Goal: Communication & Community: Share content

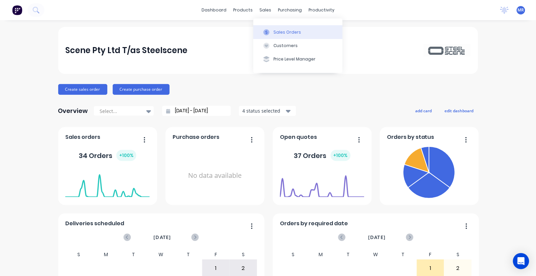
click at [283, 30] on div "Sales Orders" at bounding box center [287, 32] width 28 height 6
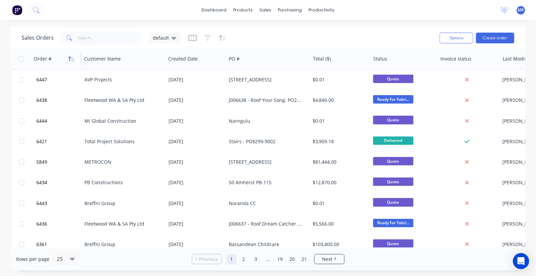
click at [70, 58] on icon "button" at bounding box center [70, 58] width 2 height 5
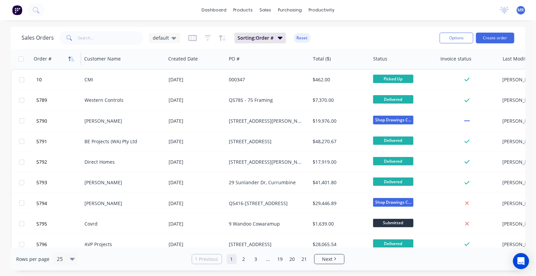
click at [70, 57] on icon "button" at bounding box center [70, 58] width 2 height 5
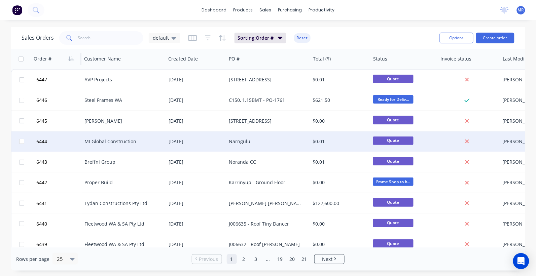
click at [255, 137] on div "Narngulu" at bounding box center [268, 141] width 84 height 20
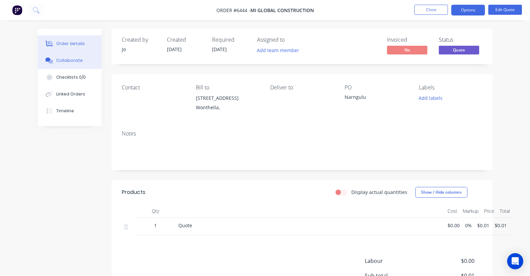
click at [76, 61] on div "Collaborate" at bounding box center [69, 61] width 27 height 6
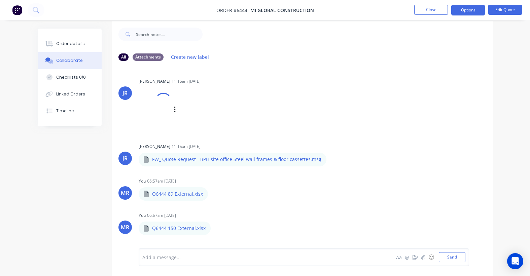
scroll to position [10, 0]
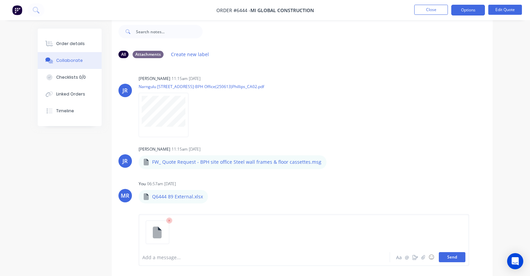
click at [454, 261] on button "Send" at bounding box center [451, 257] width 27 height 10
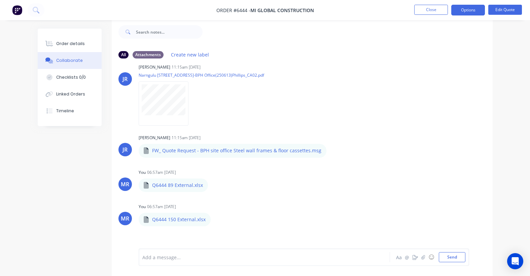
scroll to position [0, 0]
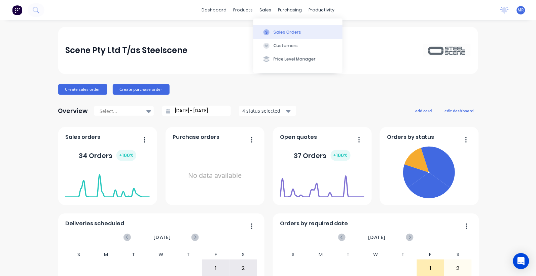
click at [281, 33] on div "Sales Orders" at bounding box center [287, 32] width 28 height 6
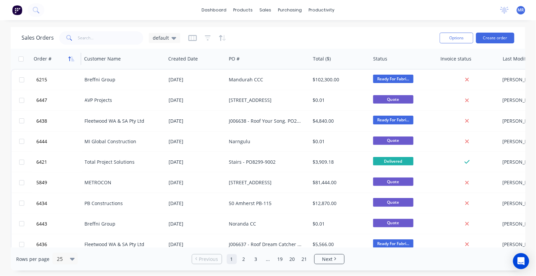
click at [71, 60] on icon "button" at bounding box center [71, 58] width 6 height 5
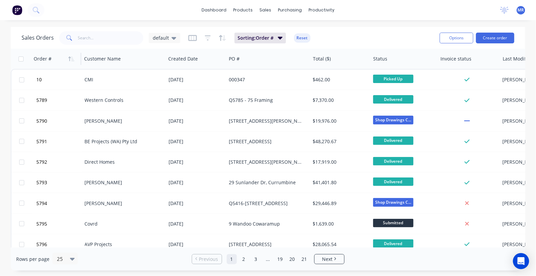
click at [71, 60] on icon "button" at bounding box center [71, 58] width 6 height 5
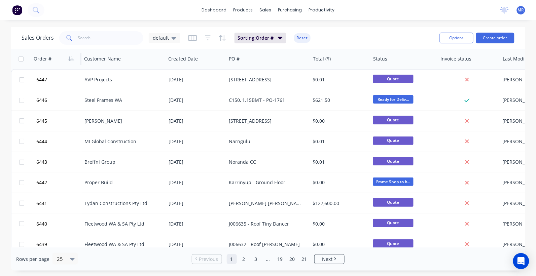
click at [534, 234] on div "Sales Orders default Sorting: Order # Reset Options Create order Order # Custom…" at bounding box center [268, 149] width 536 height 244
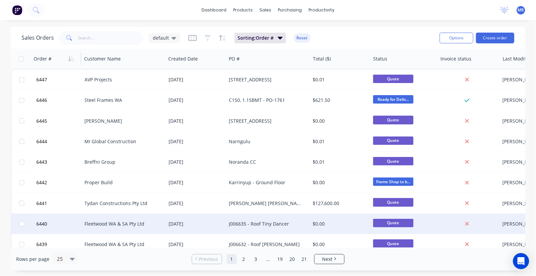
drag, startPoint x: 381, startPoint y: 261, endPoint x: 368, endPoint y: 226, distance: 37.5
click at [381, 259] on div "Rows per page 25 Previous 1 2 3 ... 19 20 21 Next" at bounding box center [268, 258] width 514 height 23
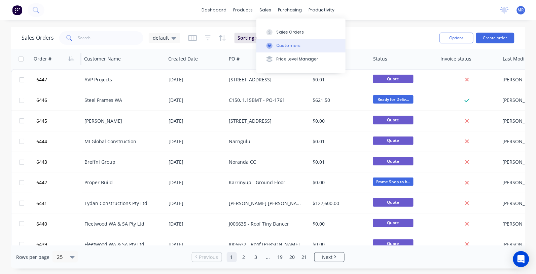
drag, startPoint x: 282, startPoint y: 31, endPoint x: 303, endPoint y: 41, distance: 23.9
click at [282, 31] on div "Sales Orders" at bounding box center [290, 32] width 28 height 6
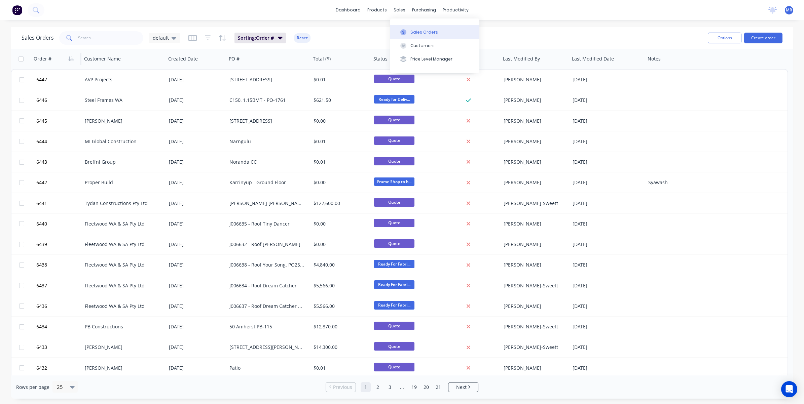
click at [428, 29] on div "Sales Orders" at bounding box center [424, 32] width 28 height 6
click at [91, 30] on div "Sales Orders default Sorting: Order # Reset" at bounding box center [362, 38] width 681 height 16
click at [98, 39] on input "text" at bounding box center [111, 37] width 66 height 13
type input "mark barnes"
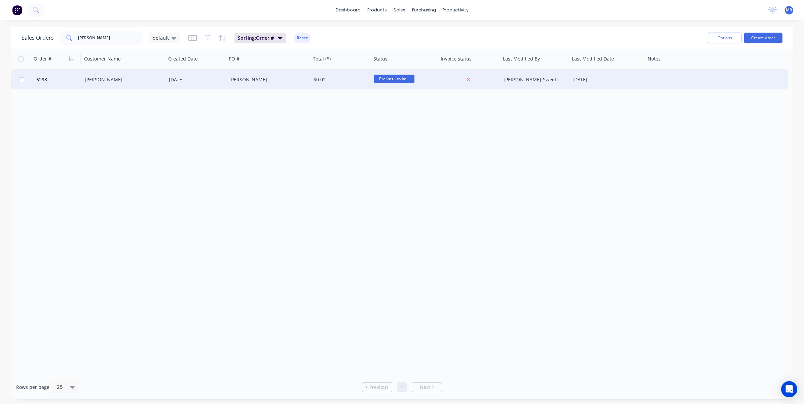
click at [237, 77] on div "Dudley Park" at bounding box center [266, 79] width 75 height 7
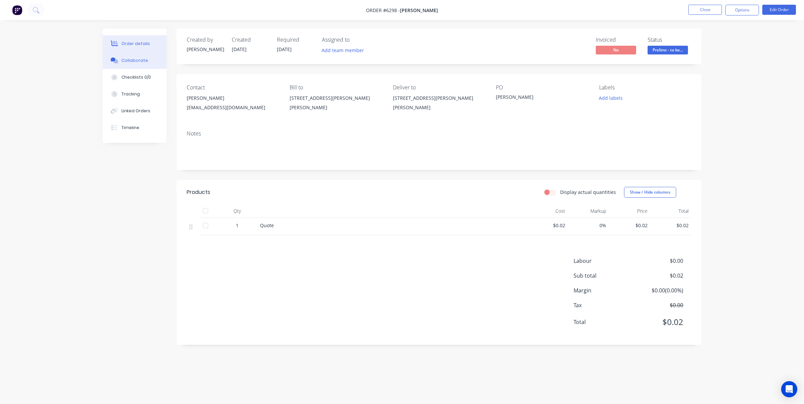
click at [145, 61] on button "Collaborate" at bounding box center [135, 60] width 64 height 17
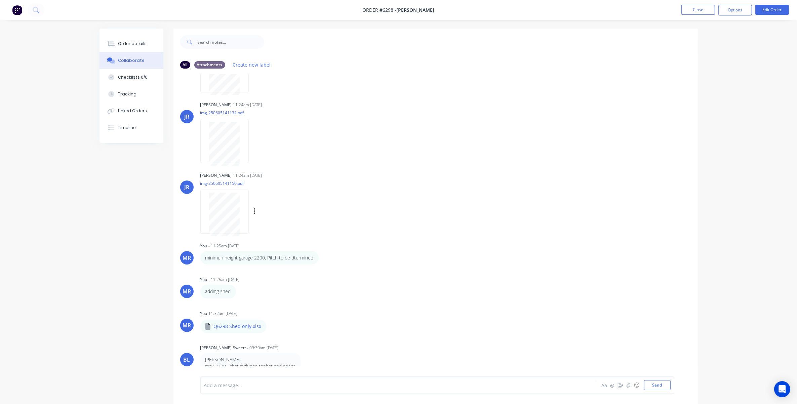
scroll to position [126, 0]
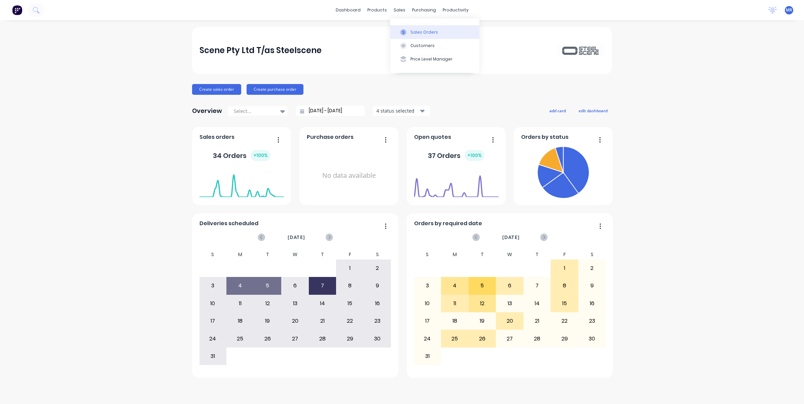
click at [422, 30] on div "Sales Orders" at bounding box center [424, 32] width 28 height 6
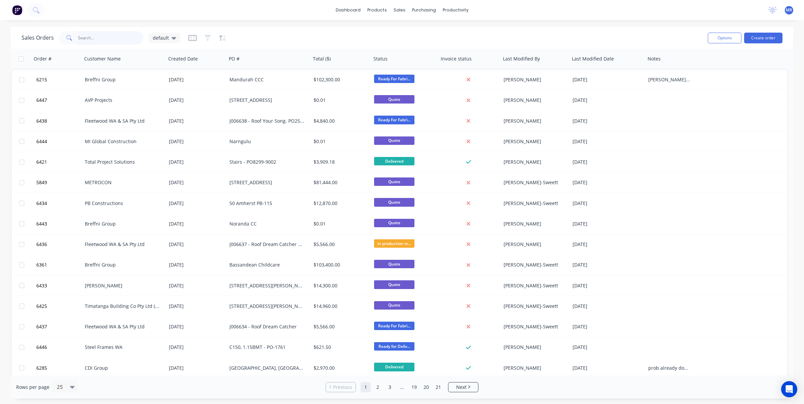
click at [97, 38] on input "text" at bounding box center [111, 37] width 66 height 13
type input "mark Barnes"
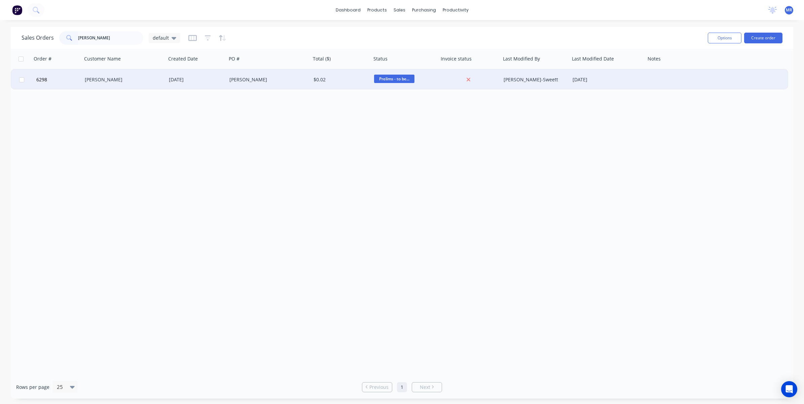
click at [105, 78] on div "Mark Barnes" at bounding box center [122, 79] width 75 height 7
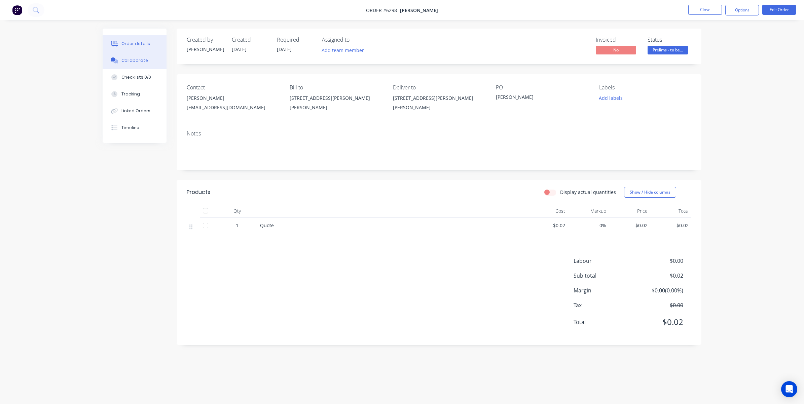
click at [133, 63] on div "Collaborate" at bounding box center [134, 61] width 27 height 6
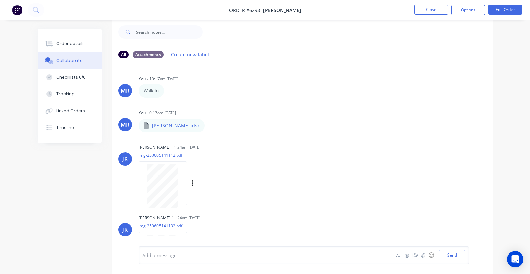
click at [247, 188] on div "Labels Download" at bounding box center [228, 184] width 76 height 10
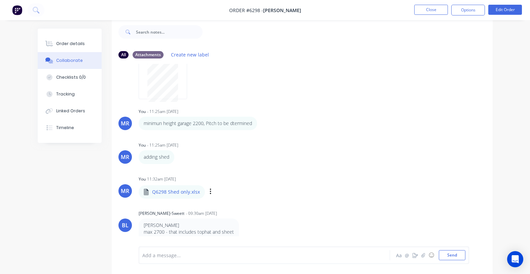
scroll to position [256, 0]
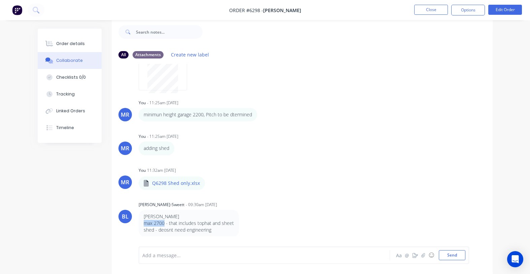
drag, startPoint x: 165, startPoint y: 223, endPoint x: 142, endPoint y: 224, distance: 22.9
click at [142, 224] on div "mark barnes max 2700 - that includes tophat and sheet shed - deosnt need engine…" at bounding box center [189, 223] width 100 height 27
click at [266, 197] on div "MR You - 10:17am 05/06/25 Walk In Labels Edit Delete MR You 10:17am 05/06/25 Ma…" at bounding box center [302, 150] width 381 height 173
